Goal: Find specific page/section: Find specific page/section

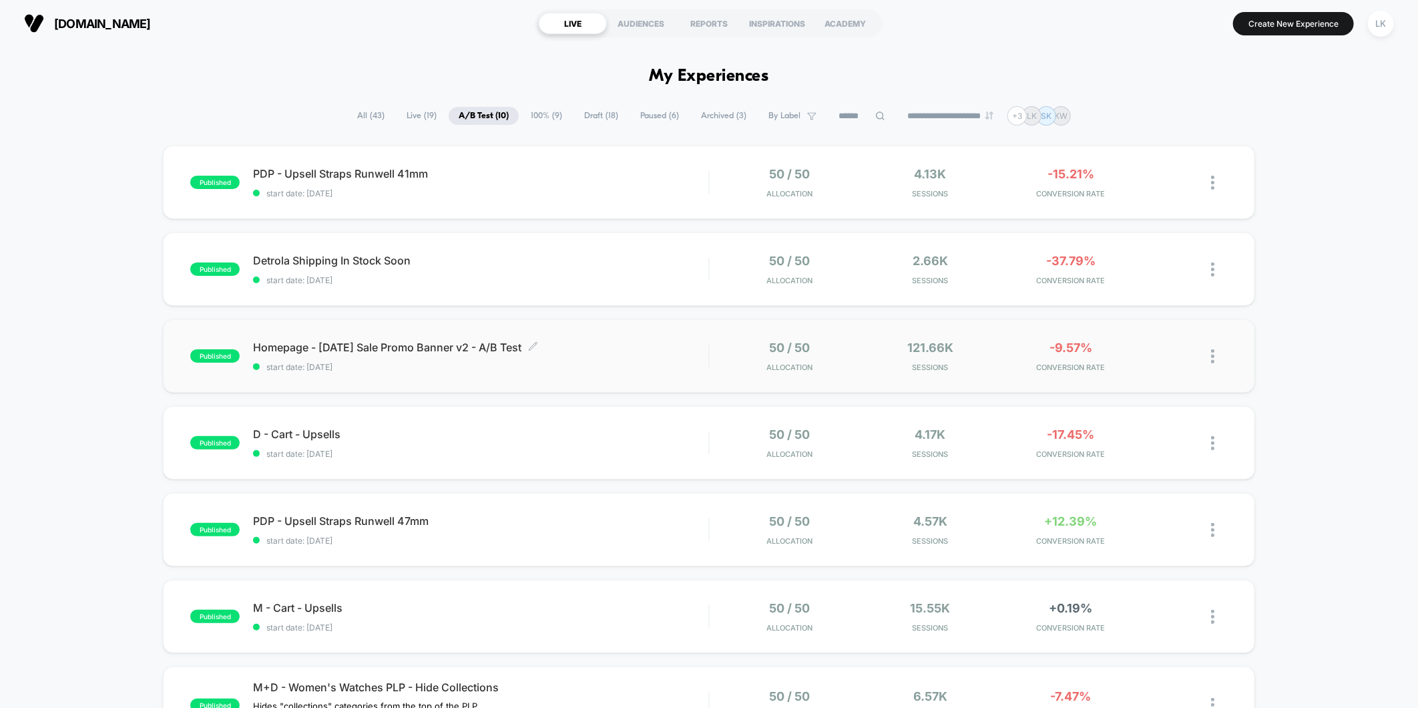
click at [445, 355] on div "Homepage - [DATE] Sale Promo Banner v2 - A/B Test Click to edit experience deta…" at bounding box center [480, 356] width 455 height 31
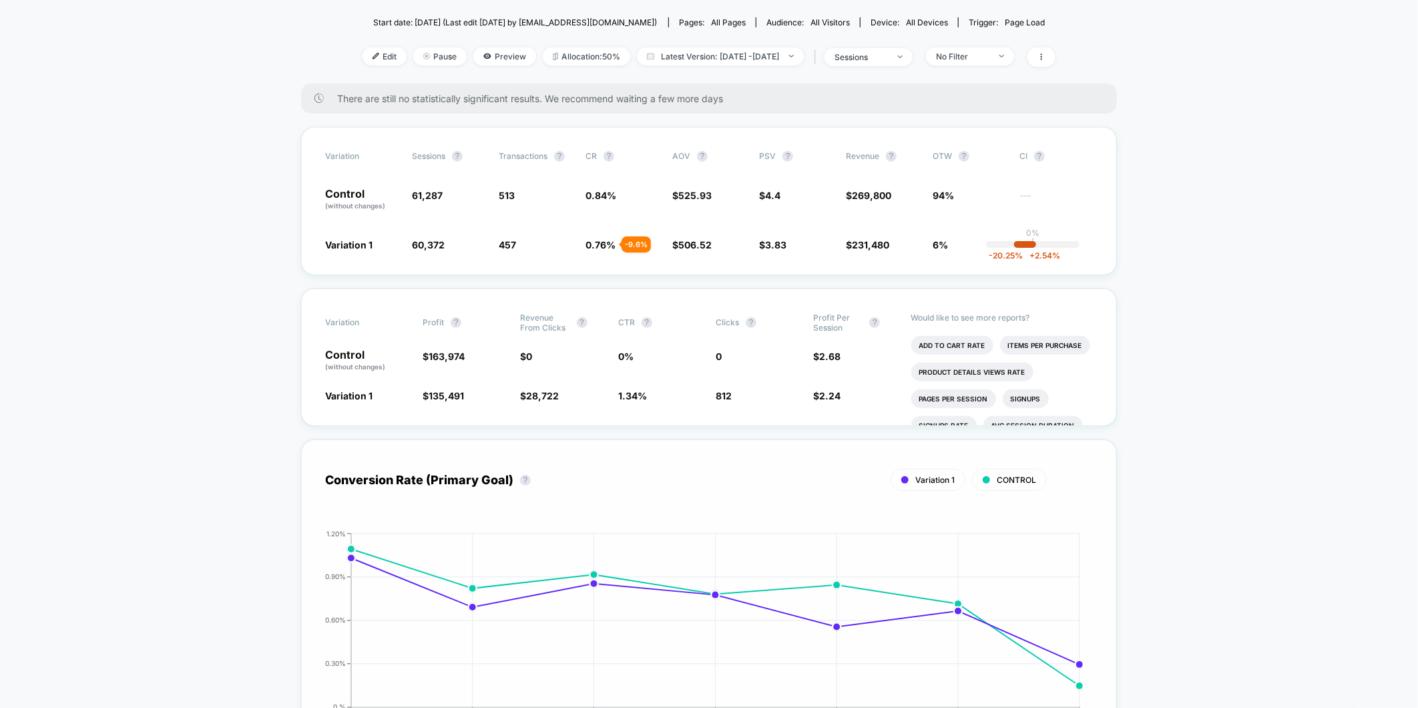
scroll to position [148, 0]
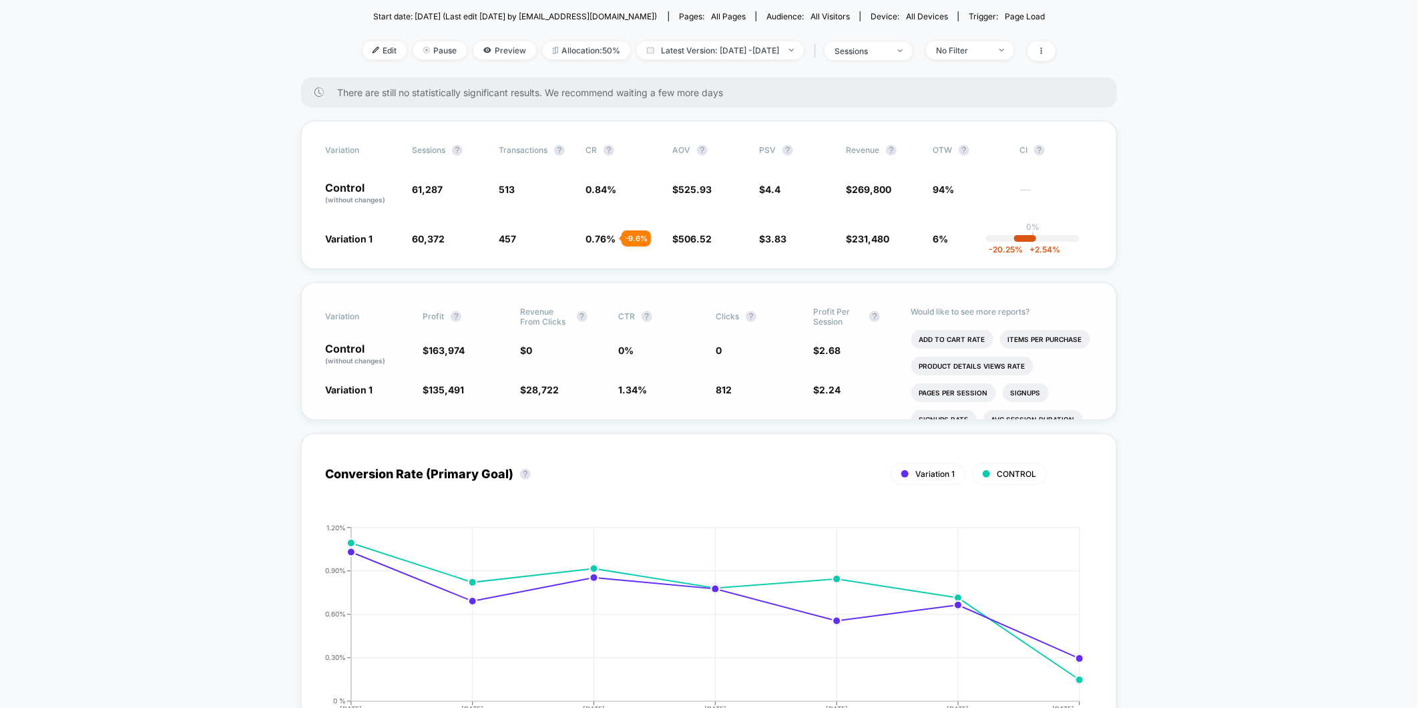
drag, startPoint x: 318, startPoint y: 348, endPoint x: 437, endPoint y: 369, distance: 120.1
click at [437, 369] on div "Variation Profit ? Revenue From Clicks ? CTR ? Clicks ? Profit Per Session ? Co…" at bounding box center [709, 351] width 816 height 138
